Goal: Task Accomplishment & Management: Use online tool/utility

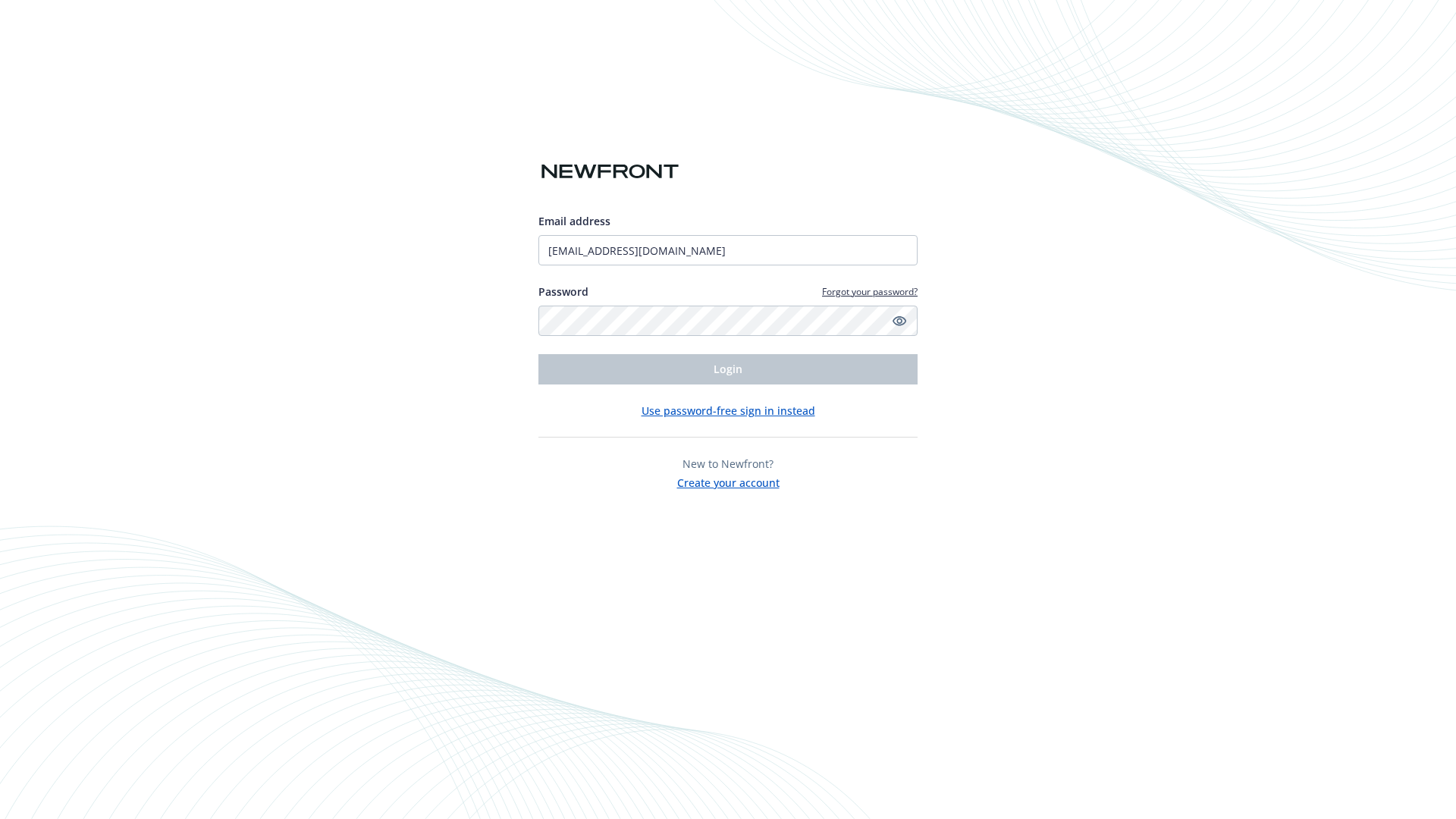
type input "[EMAIL_ADDRESS][DOMAIN_NAME]"
click at [728, 369] on span "Login" at bounding box center [728, 369] width 29 height 15
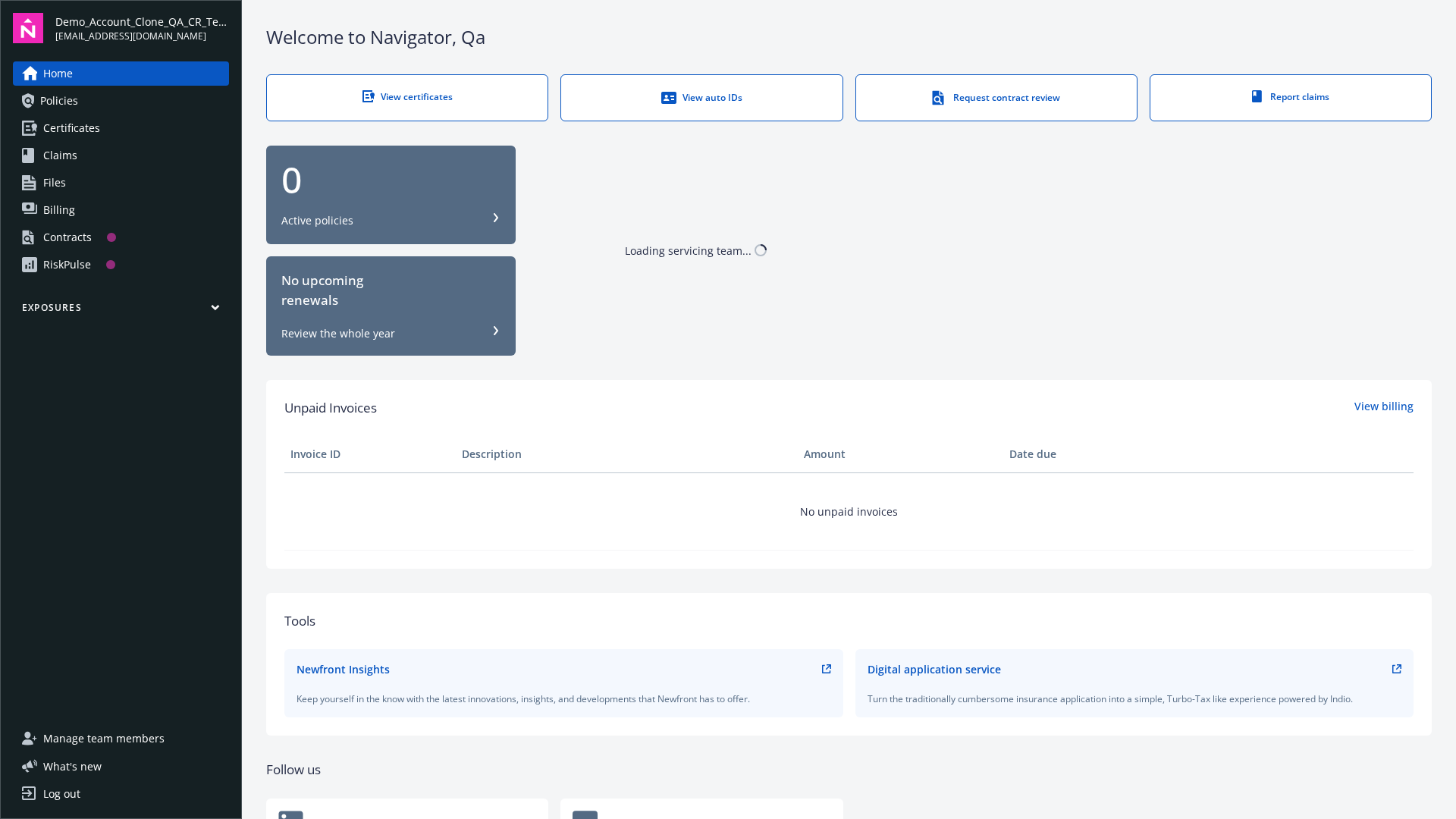
click at [142, 28] on span "Demo_Account_Clone_QA_CR_Tests_Prospect" at bounding box center [141, 22] width 174 height 16
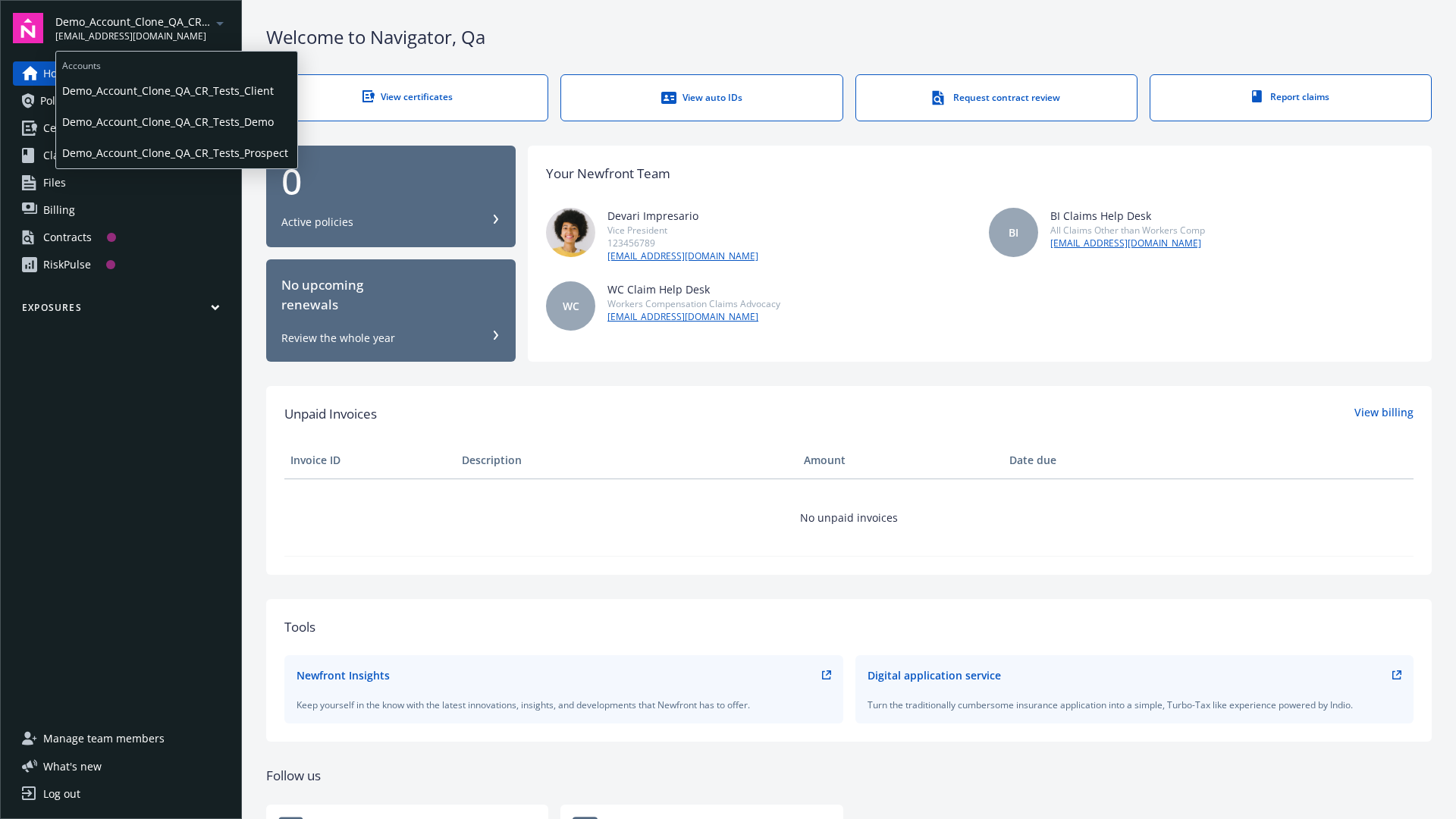
click at [175, 90] on span "Demo_Account_Clone_QA_CR_Tests_Client" at bounding box center [176, 91] width 229 height 31
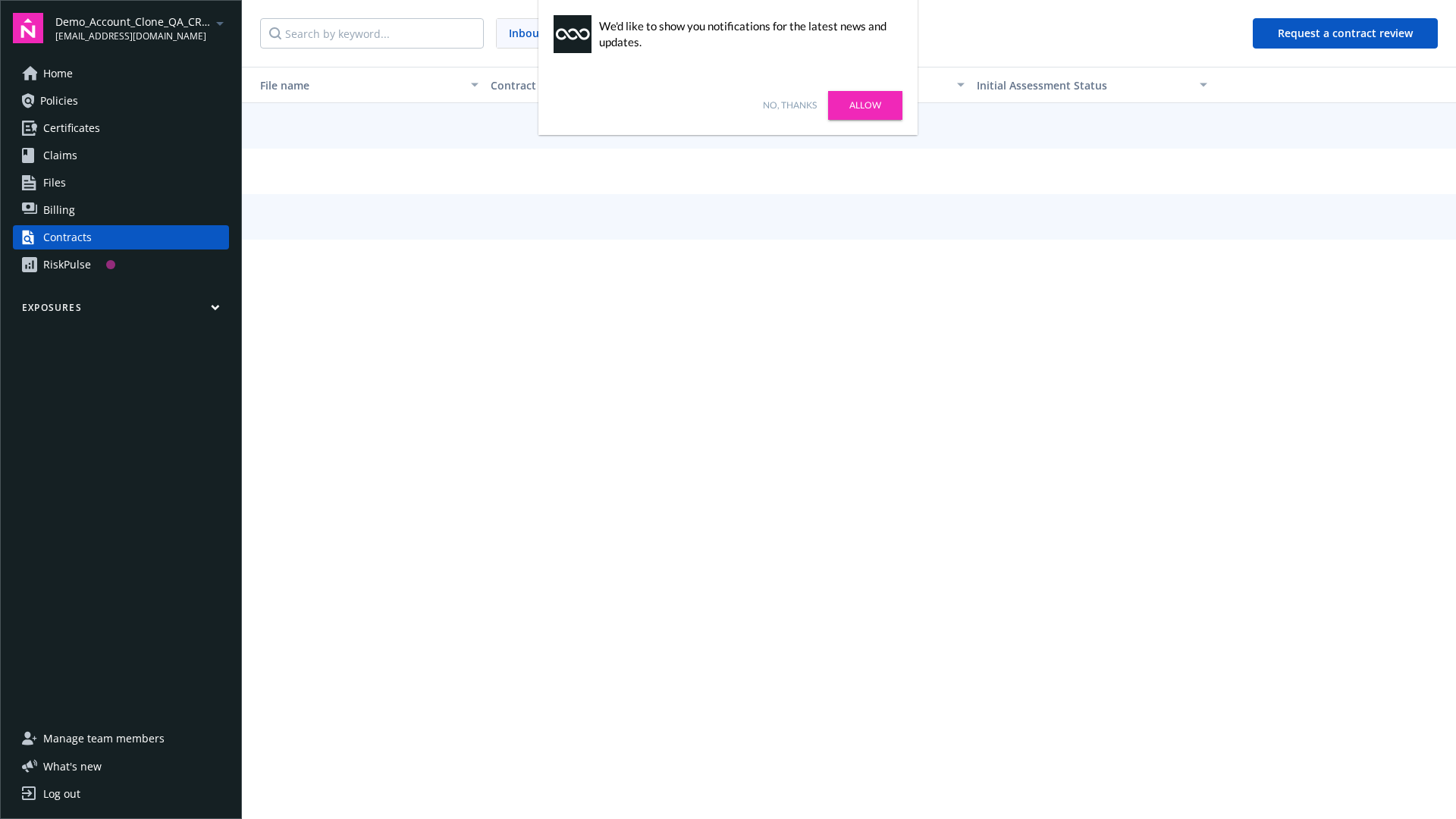
click at [790, 106] on link "No, thanks" at bounding box center [790, 106] width 54 height 14
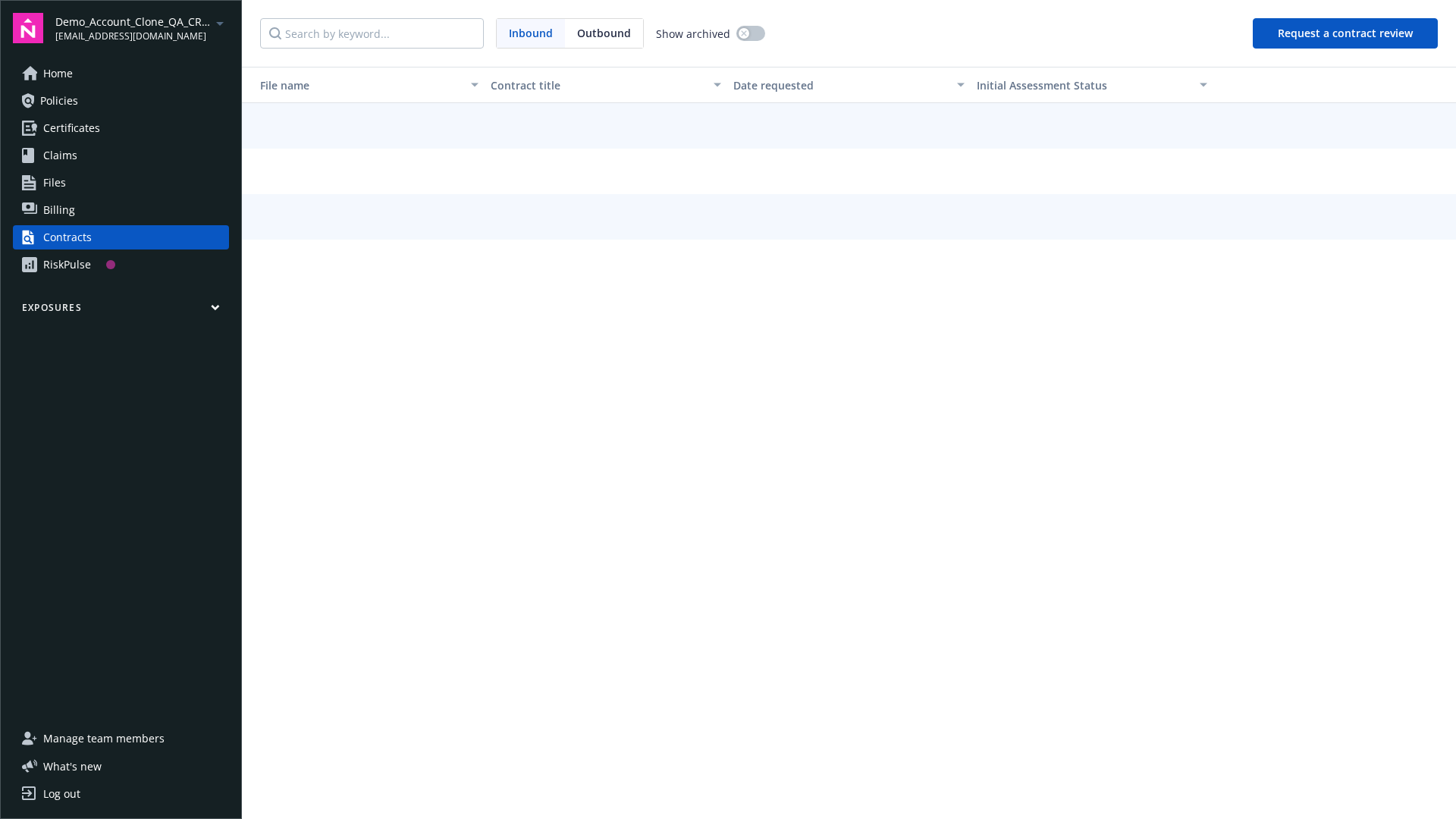
click at [1346, 33] on button "Request a contract review" at bounding box center [1345, 33] width 185 height 31
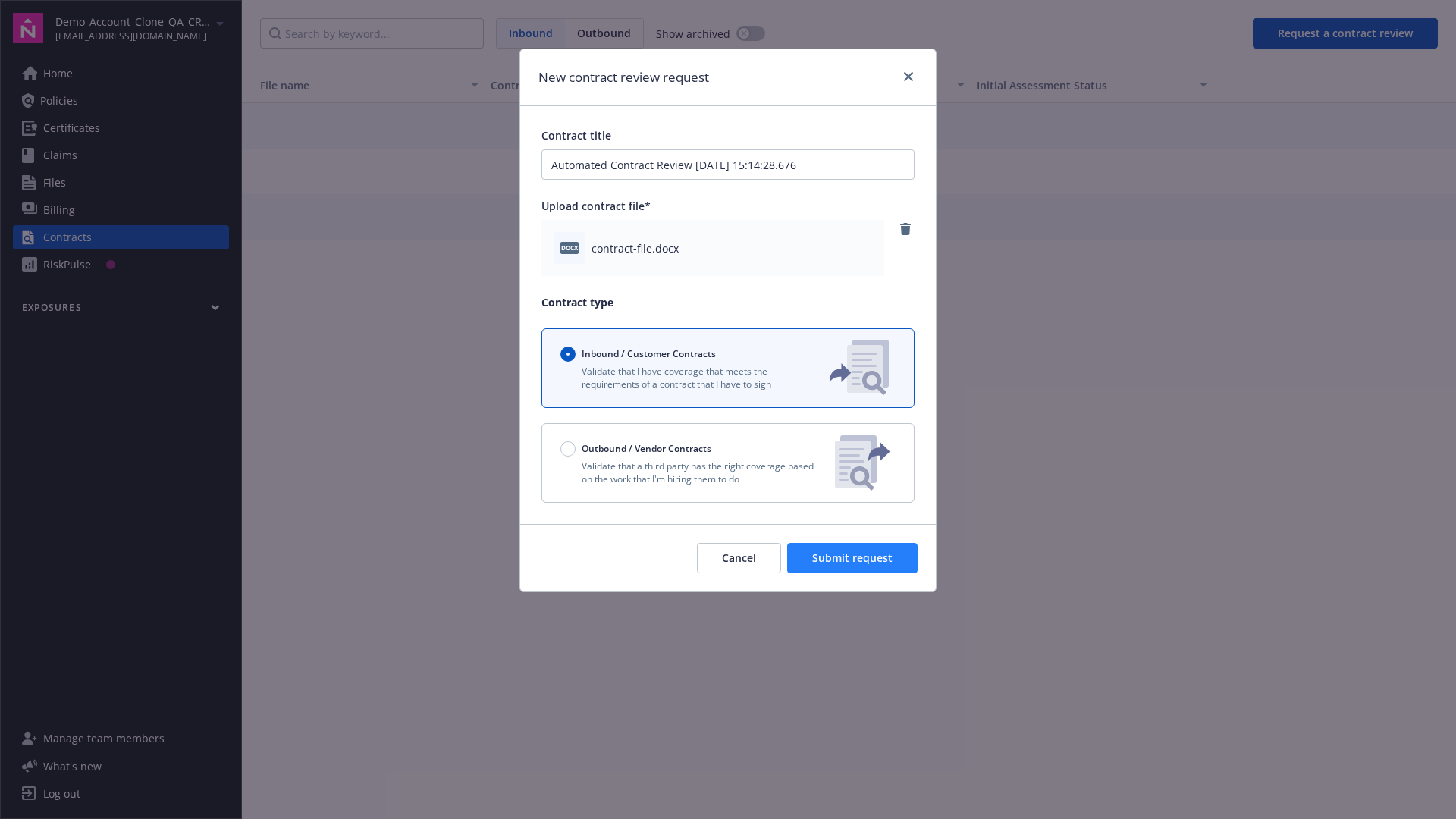
type input "Automated Contract Review 08-25-2025 15:14:28.676"
click at [853, 558] on span "Submit request" at bounding box center [852, 557] width 80 height 15
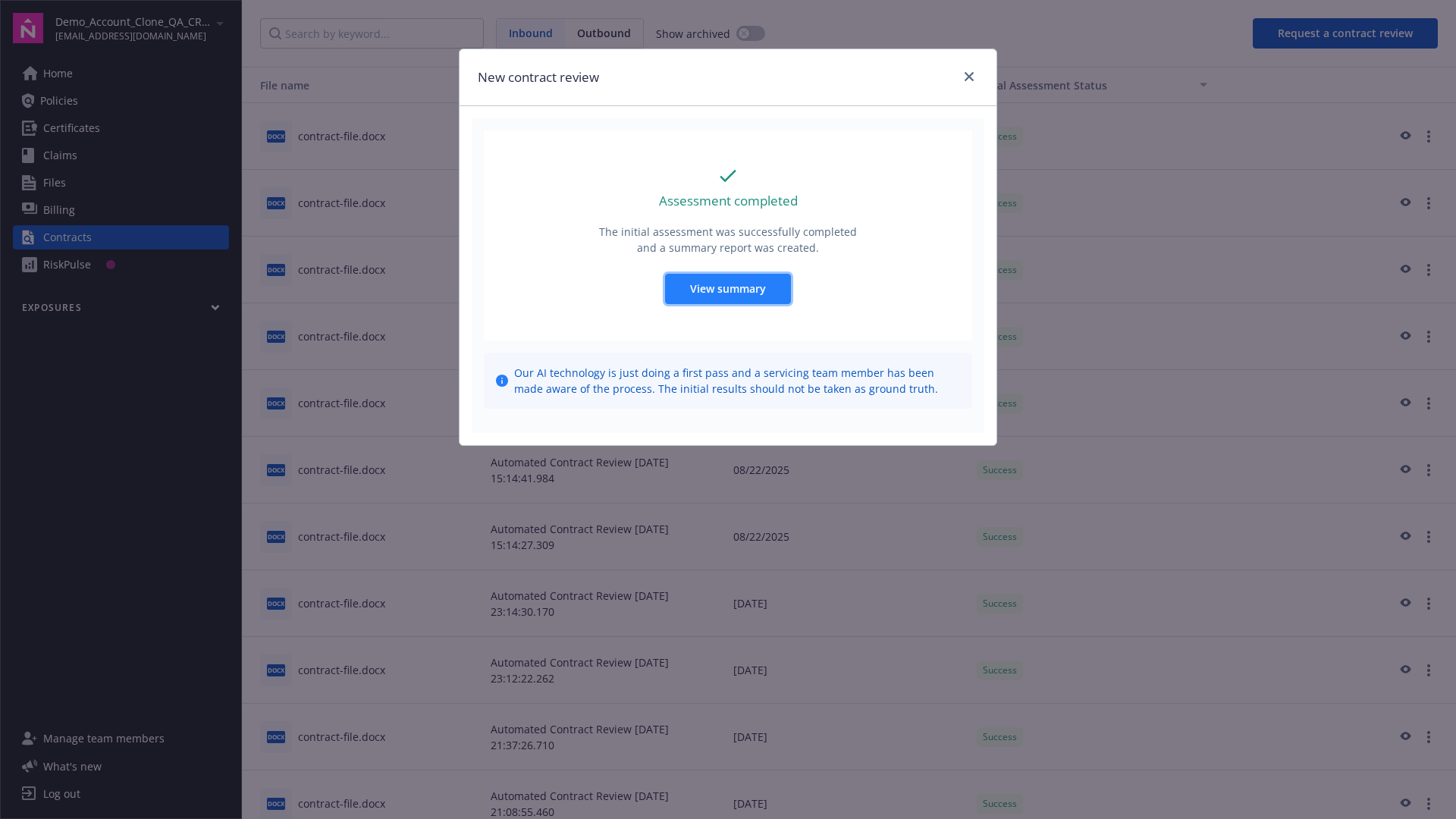
click at [727, 288] on span "View summary" at bounding box center [728, 288] width 76 height 15
